Goal: Check status: Check status

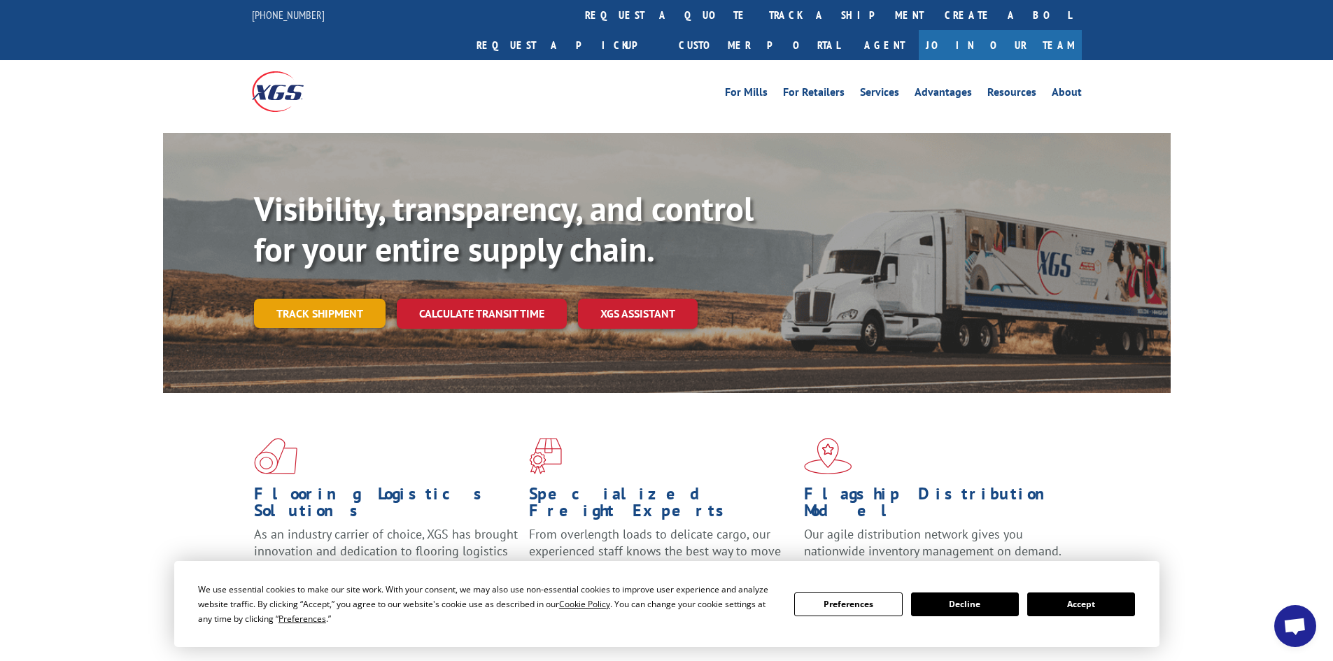
click at [329, 299] on link "Track shipment" at bounding box center [320, 313] width 132 height 29
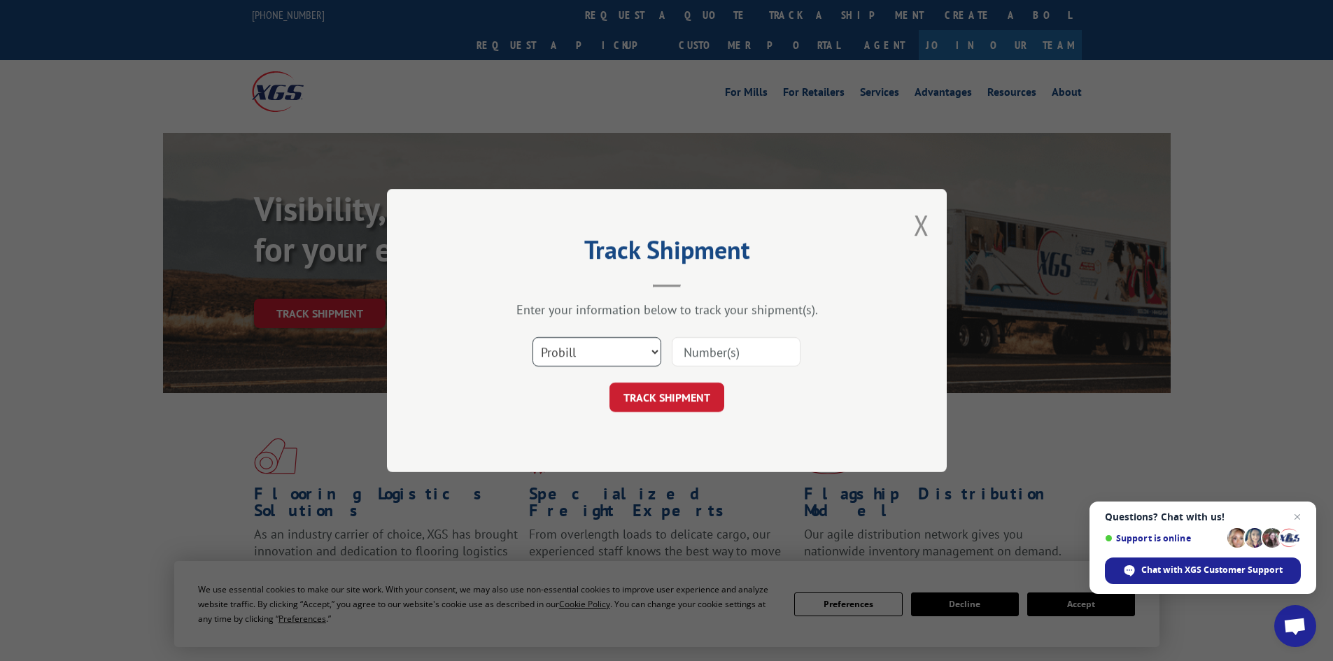
click at [651, 353] on select "Select category... Probill BOL PO" at bounding box center [597, 351] width 129 height 29
click at [764, 353] on input at bounding box center [736, 351] width 129 height 29
click at [1294, 517] on span "Close chat" at bounding box center [1297, 517] width 17 height 17
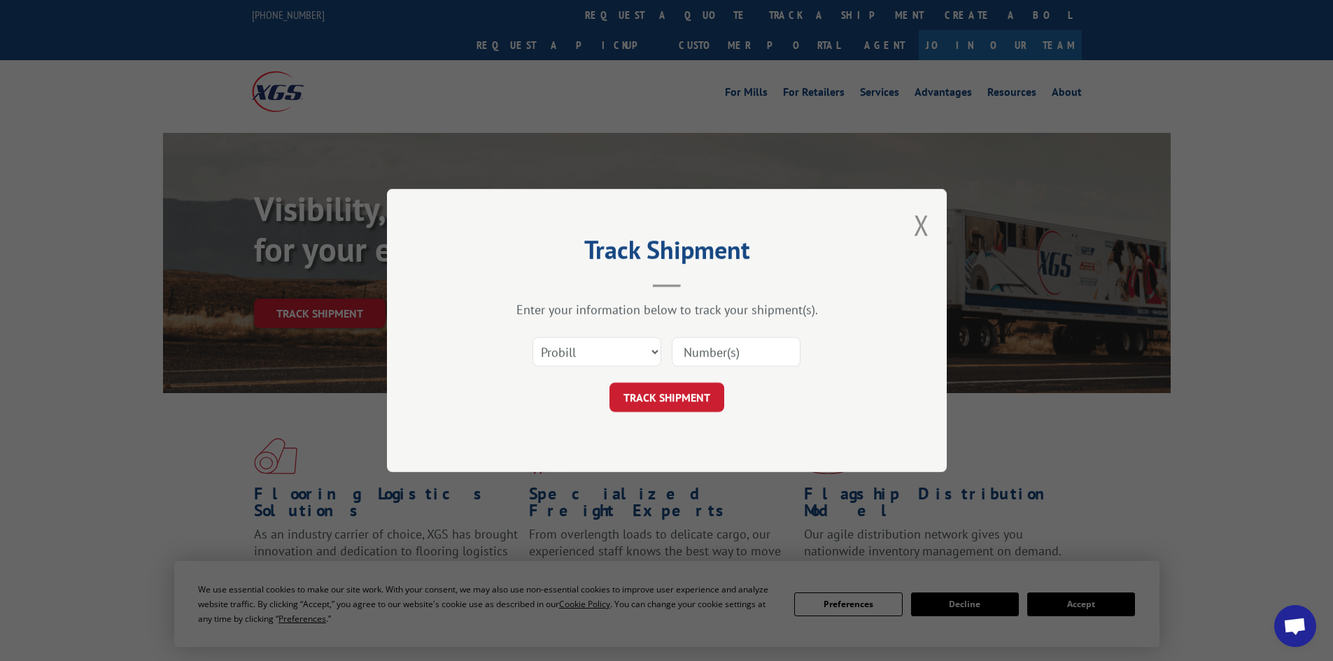
click at [1090, 612] on div "Track Shipment Enter your information below to track your shipment(s). Select c…" at bounding box center [666, 330] width 1333 height 661
click at [750, 351] on input at bounding box center [736, 351] width 129 height 29
type input "17694317"
click at [673, 392] on button "TRACK SHIPMENT" at bounding box center [667, 397] width 115 height 29
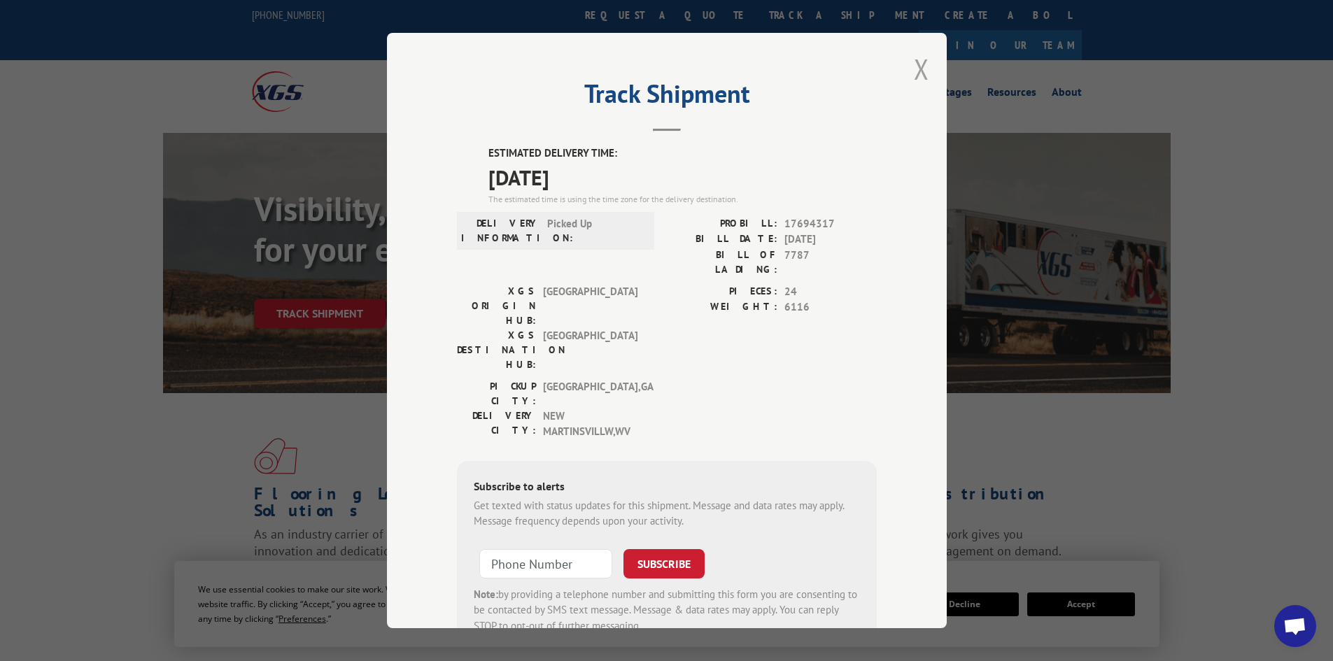
click at [915, 67] on button "Close modal" at bounding box center [921, 68] width 15 height 37
